Goal: Navigation & Orientation: Find specific page/section

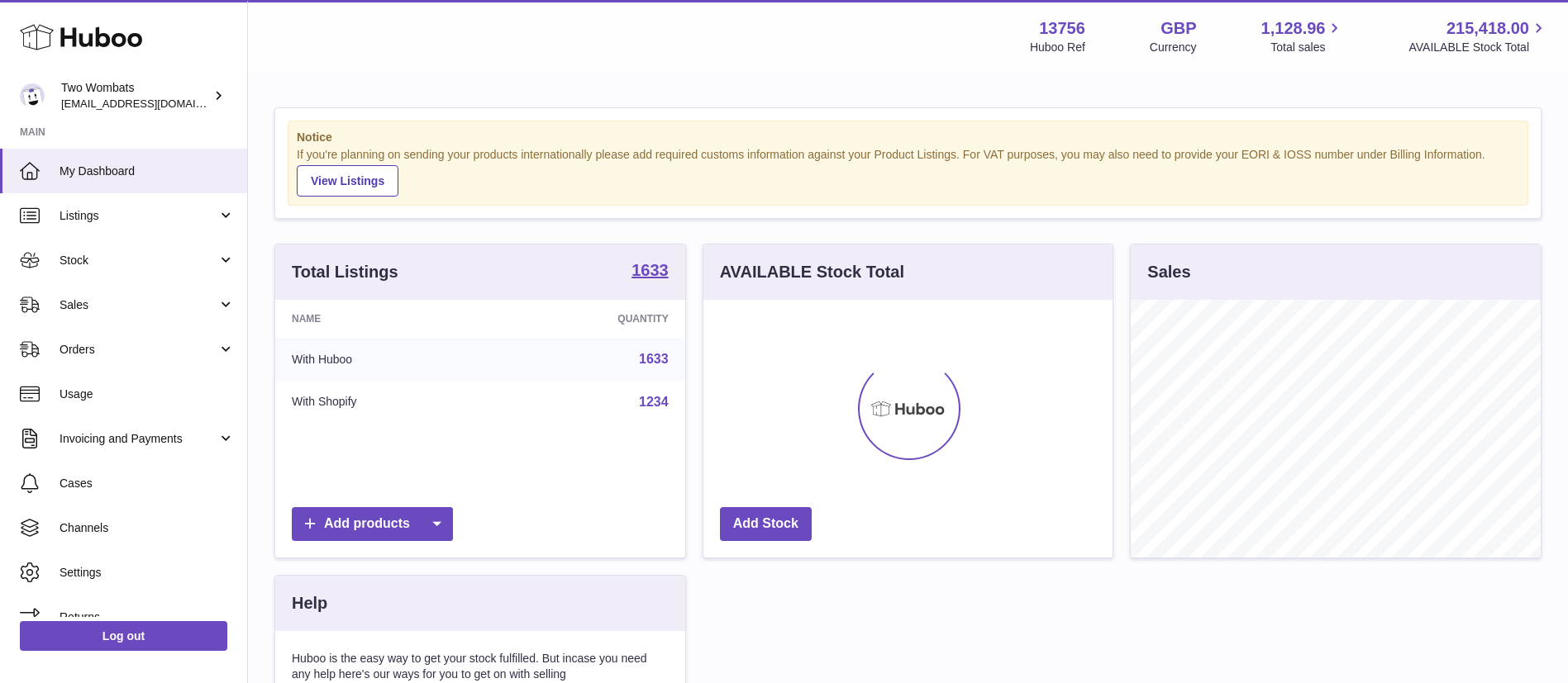
scroll to position [258, 409]
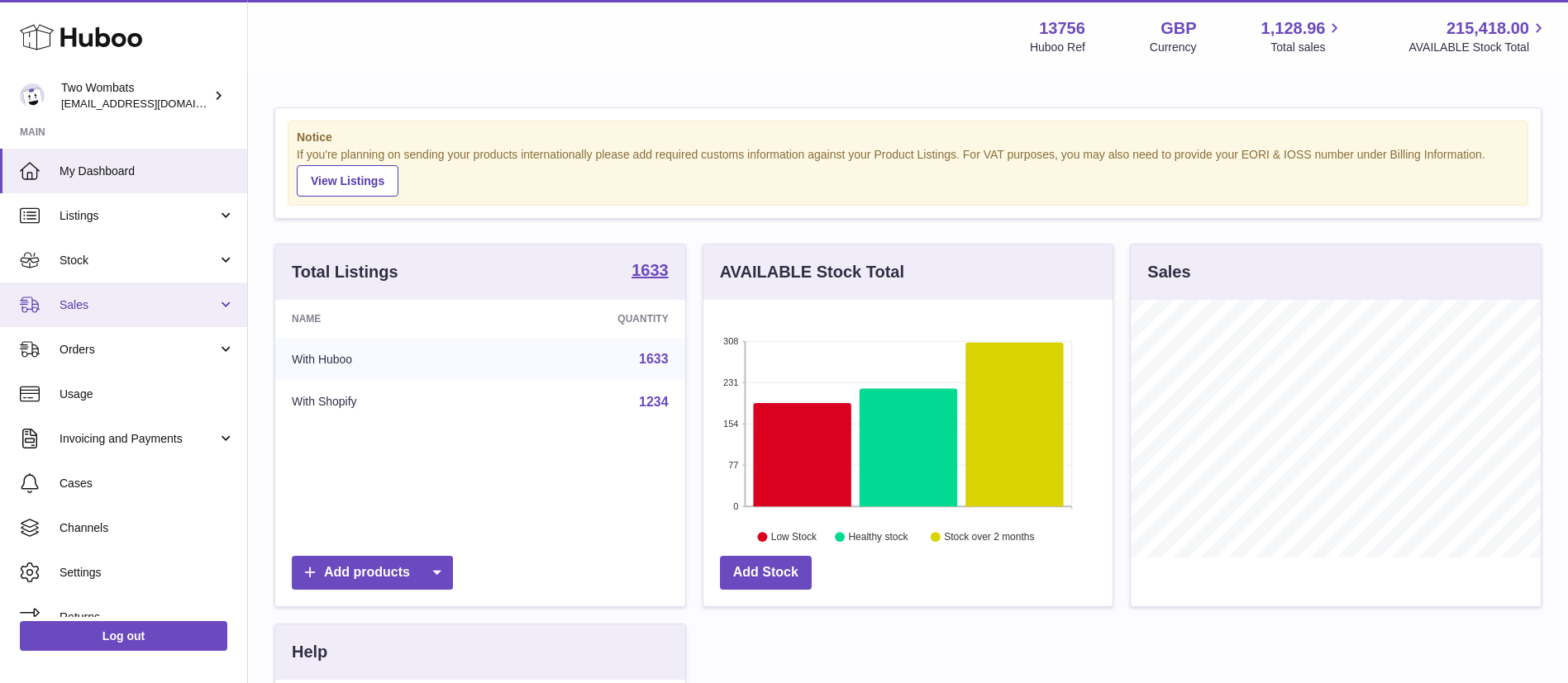
click at [186, 310] on span "Sales" at bounding box center [138, 306] width 158 height 16
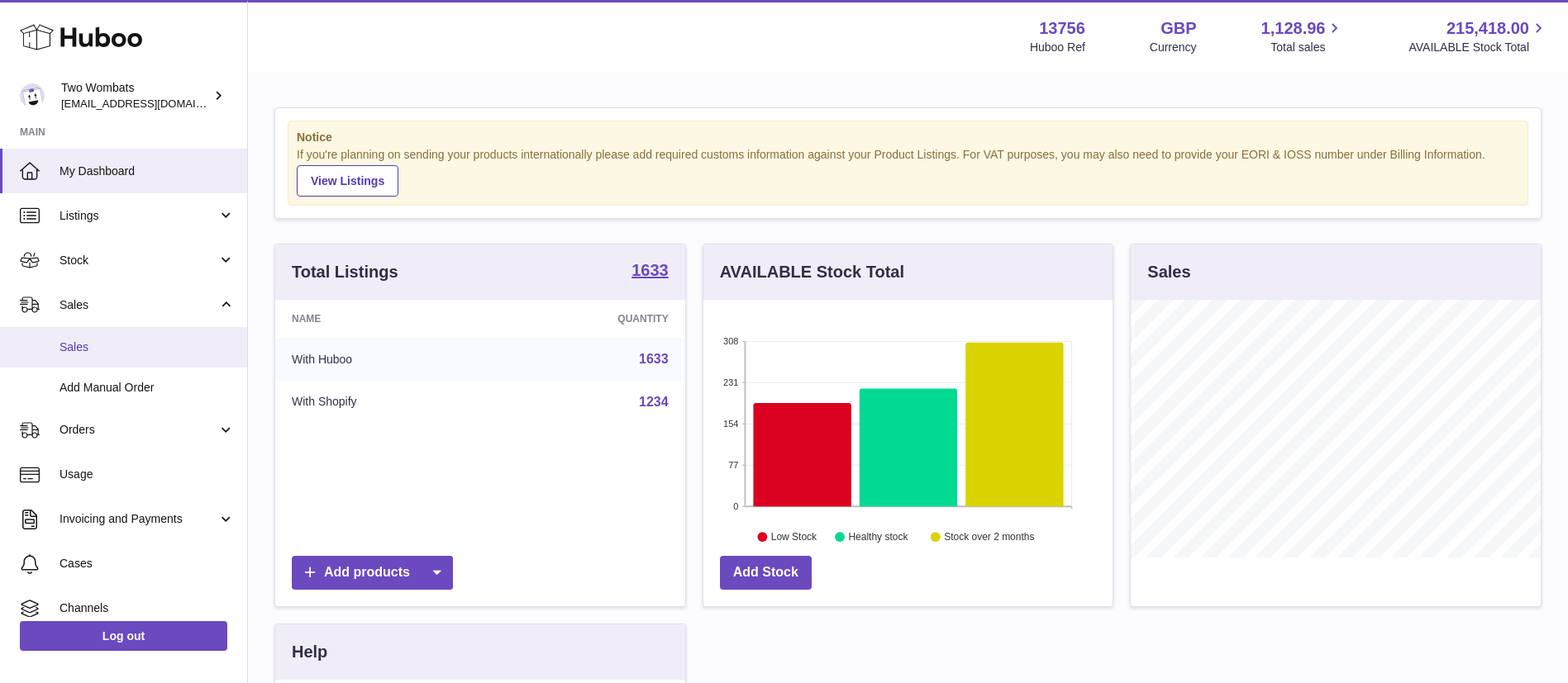
click at [98, 352] on span "Sales" at bounding box center [147, 348] width 175 height 16
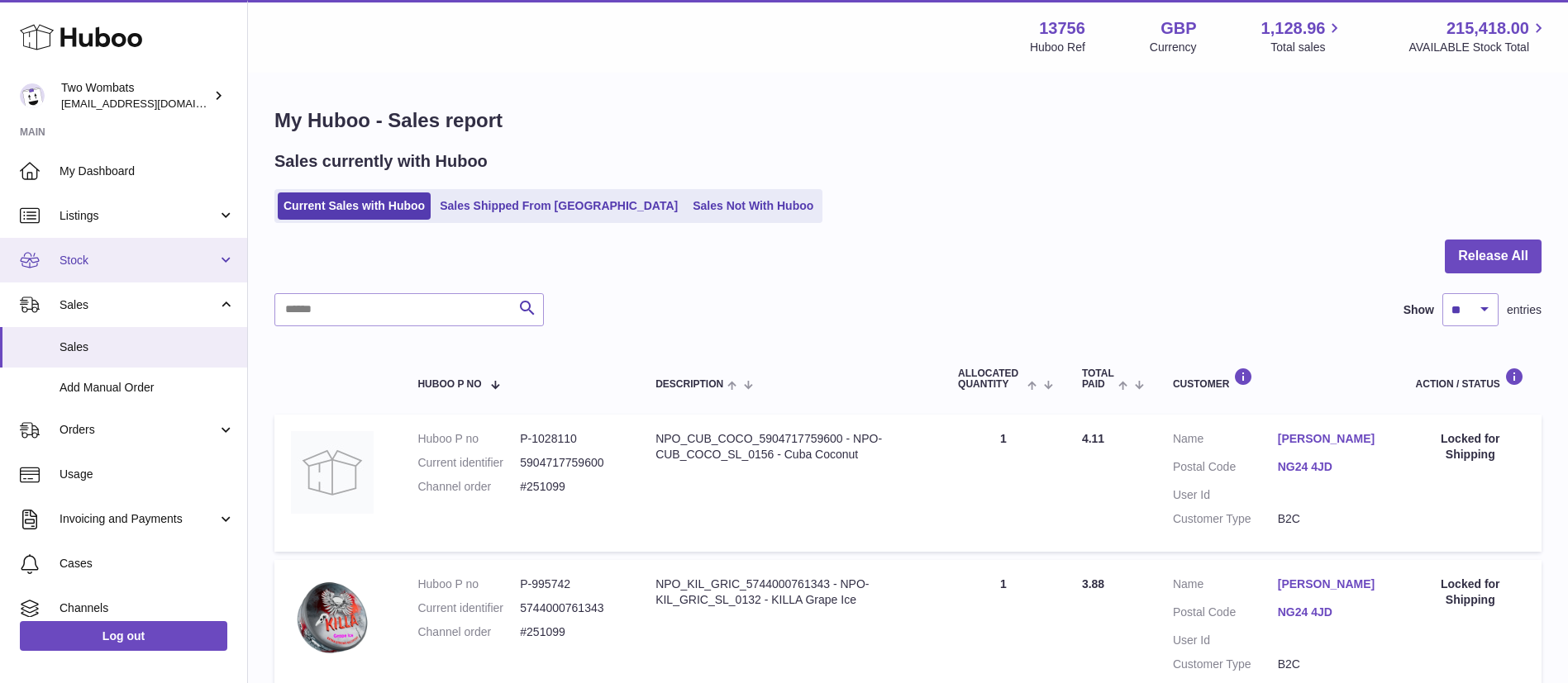
click at [128, 267] on span "Stock" at bounding box center [138, 261] width 158 height 16
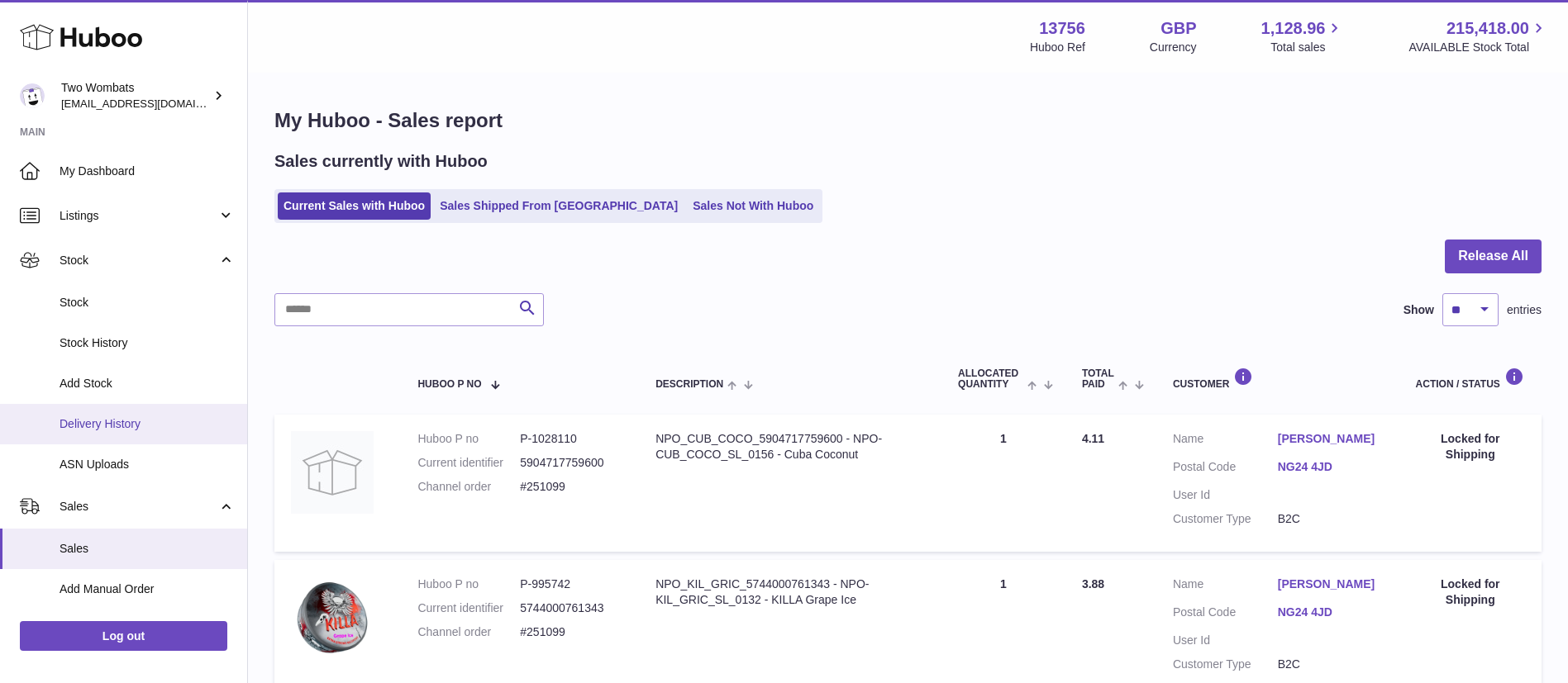
click at [111, 414] on link "Delivery History" at bounding box center [123, 424] width 247 height 40
